Goal: Find specific page/section: Find specific page/section

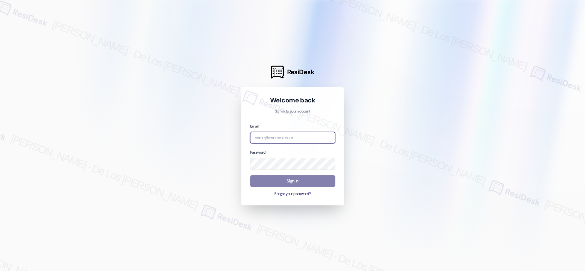
click at [307, 136] on input "email" at bounding box center [292, 138] width 85 height 12
click at [519, 81] on div at bounding box center [292, 135] width 585 height 271
click at [301, 138] on input "email" at bounding box center [292, 138] width 85 height 12
paste input "[EMAIL_ADDRESS][DOMAIN_NAME]"
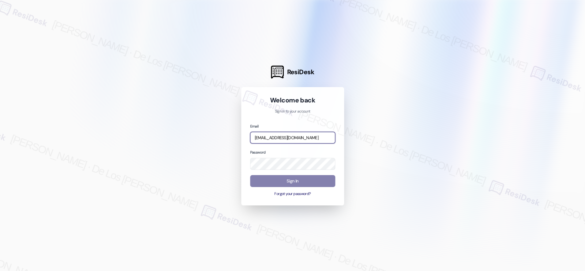
type input "[EMAIL_ADDRESS][DOMAIN_NAME]"
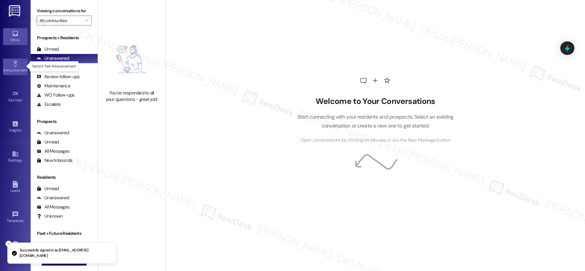
click at [12, 67] on div "Announcement •" at bounding box center [15, 70] width 31 height 6
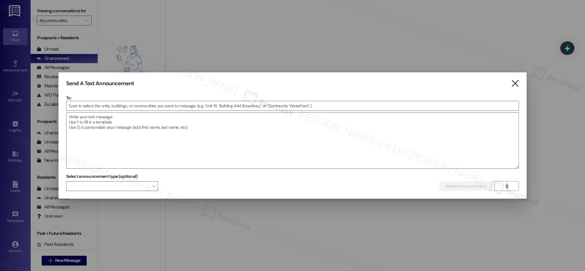
click at [517, 83] on icon "" at bounding box center [515, 83] width 8 height 6
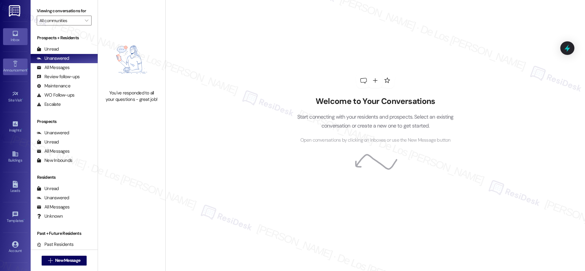
click at [12, 72] on div "Announcement •" at bounding box center [15, 70] width 31 height 6
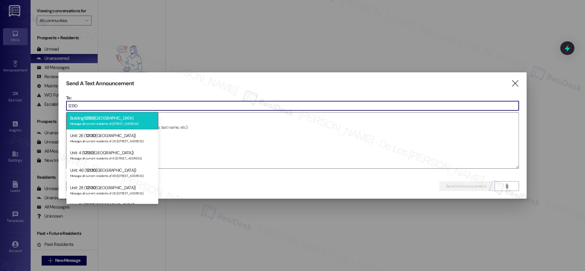
type input "12130"
click at [88, 116] on span "12130" at bounding box center [89, 118] width 10 height 6
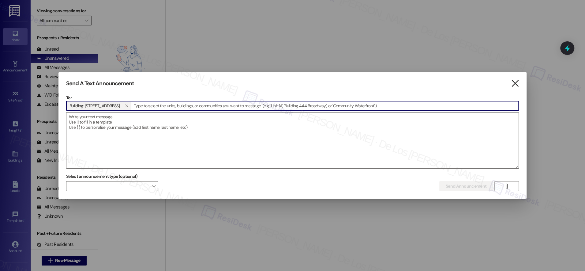
click at [518, 83] on icon "" at bounding box center [515, 83] width 8 height 6
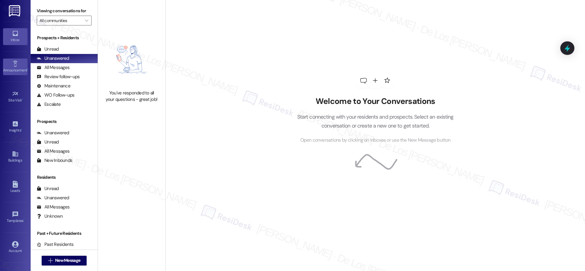
click at [14, 69] on div "Announcement •" at bounding box center [15, 70] width 31 height 6
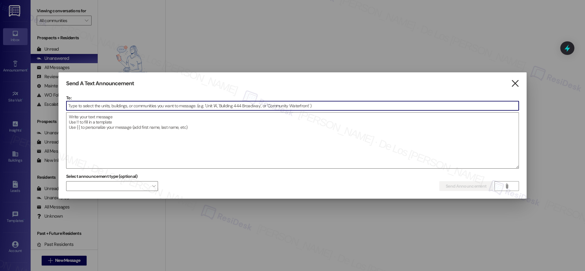
click at [515, 85] on icon "" at bounding box center [515, 83] width 8 height 6
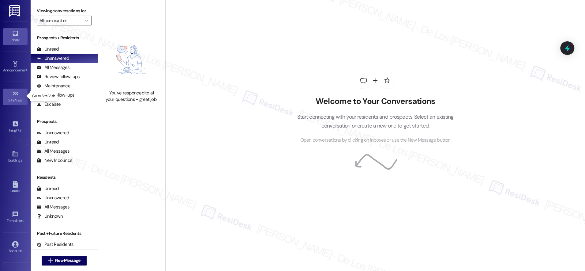
click at [20, 101] on div "Site Visit •" at bounding box center [15, 100] width 31 height 6
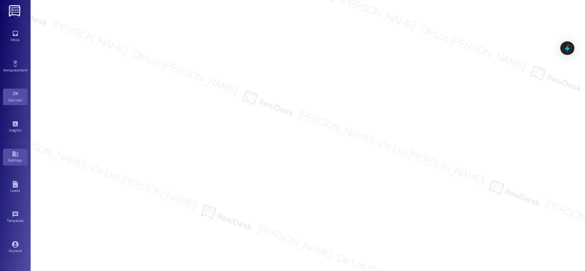
click at [11, 163] on link "Buildings" at bounding box center [15, 157] width 24 height 17
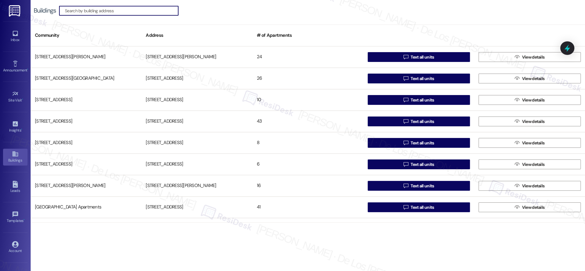
click at [115, 10] on input at bounding box center [121, 10] width 113 height 9
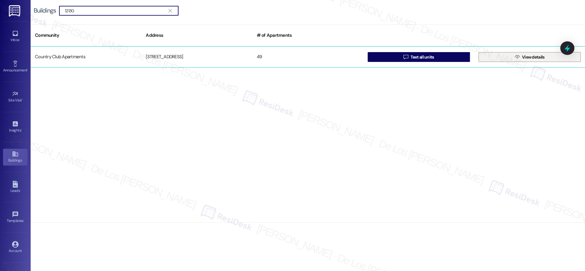
type input "12130"
click at [514, 58] on span " View details" at bounding box center [530, 56] width 32 height 9
